Goal: Navigation & Orientation: Find specific page/section

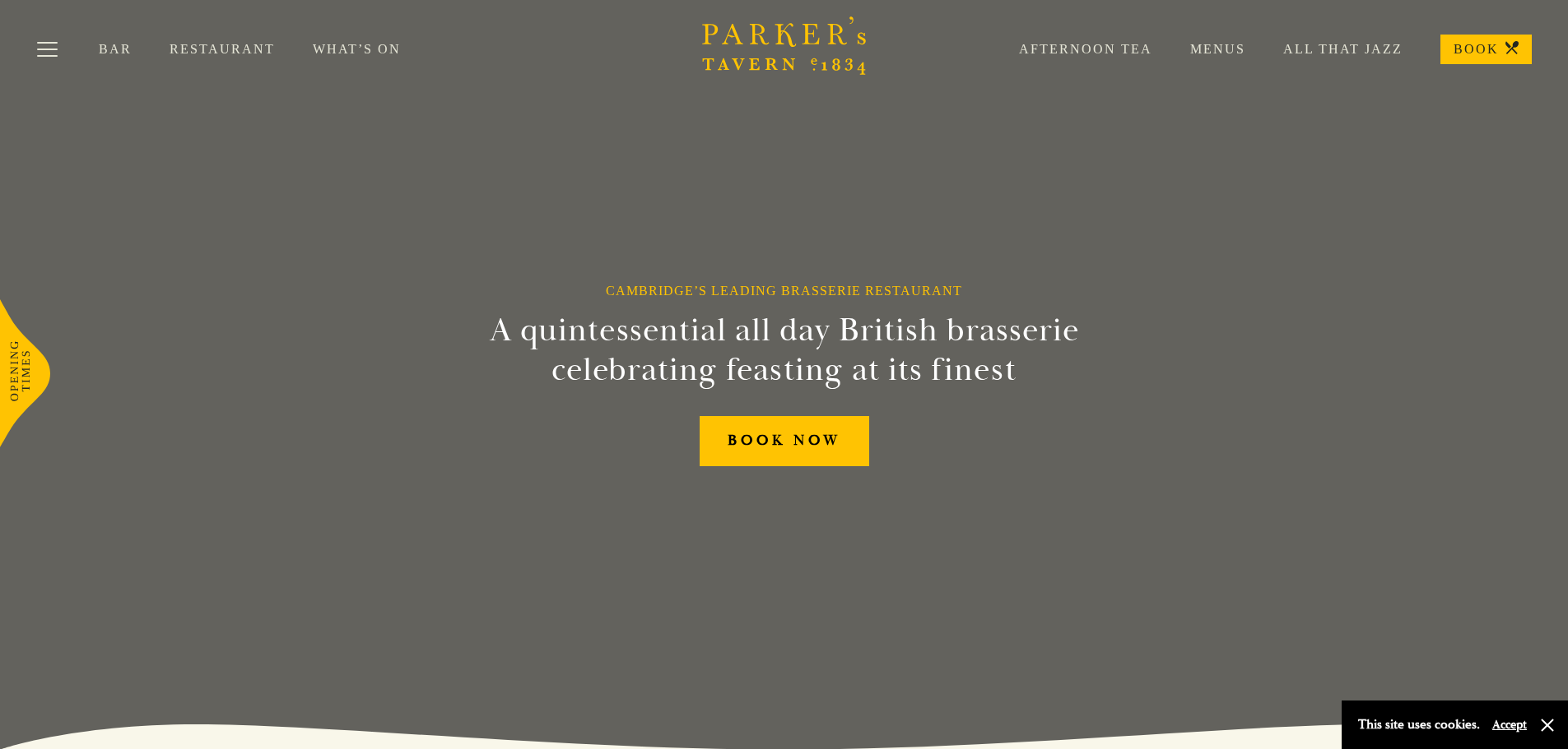
click at [106, 48] on link "Bar" at bounding box center [134, 49] width 71 height 16
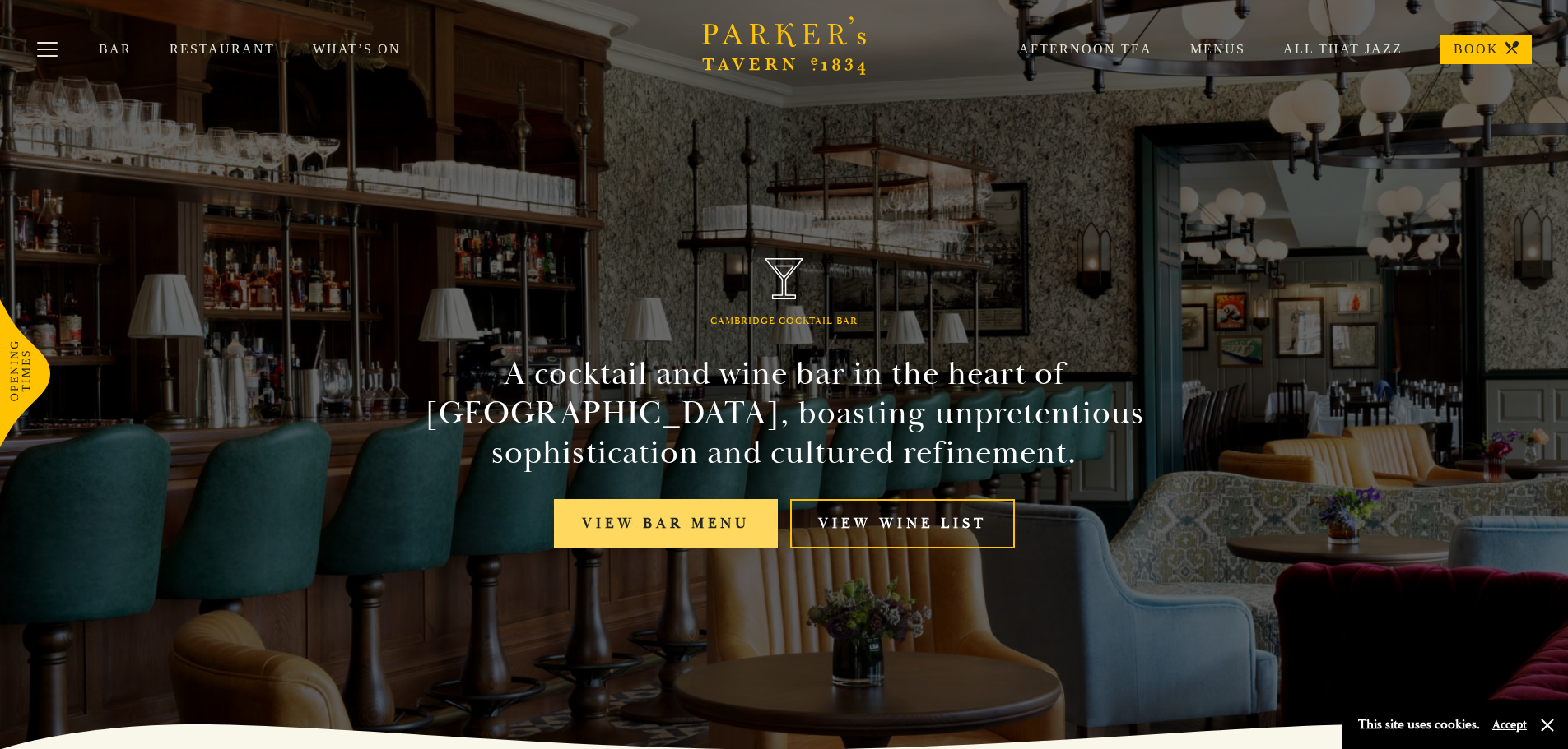
click at [660, 518] on link "View bar menu" at bounding box center [666, 524] width 224 height 50
click at [54, 45] on button "Toggle navigation" at bounding box center [47, 52] width 70 height 70
